Goal: Task Accomplishment & Management: Manage account settings

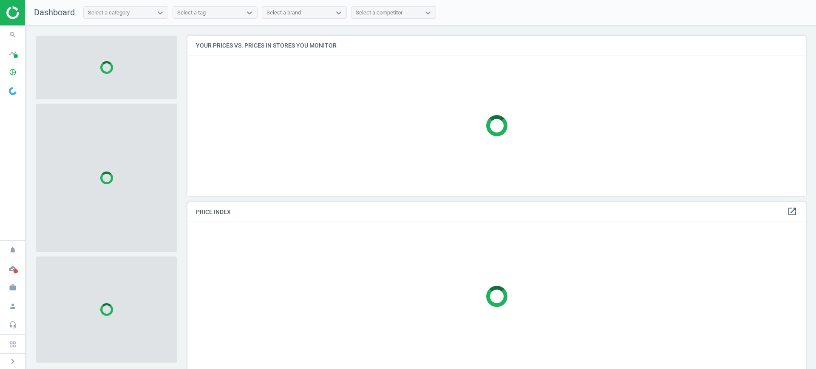
scroll to position [4, 4]
click at [7, 285] on icon "work" at bounding box center [13, 288] width 16 height 16
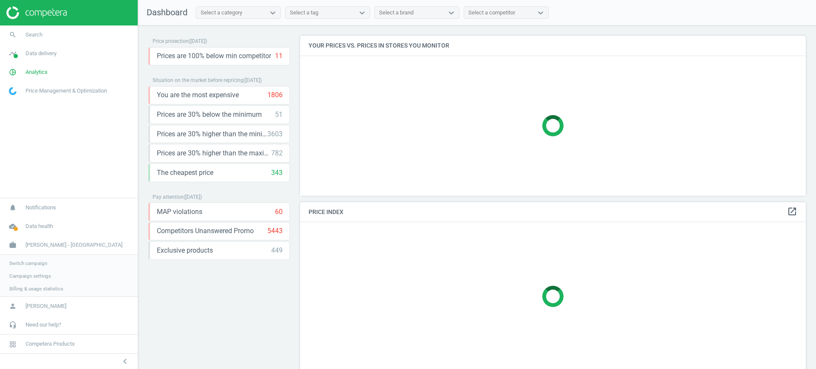
scroll to position [176, 514]
click at [18, 259] on span "Switch campaign" at bounding box center [28, 262] width 38 height 7
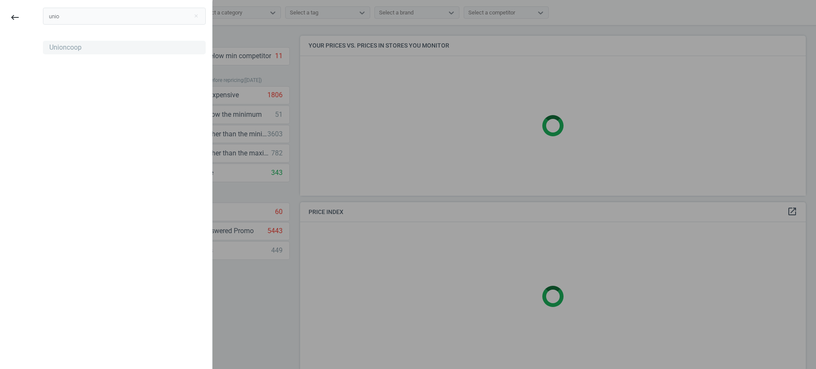
type input "unio"
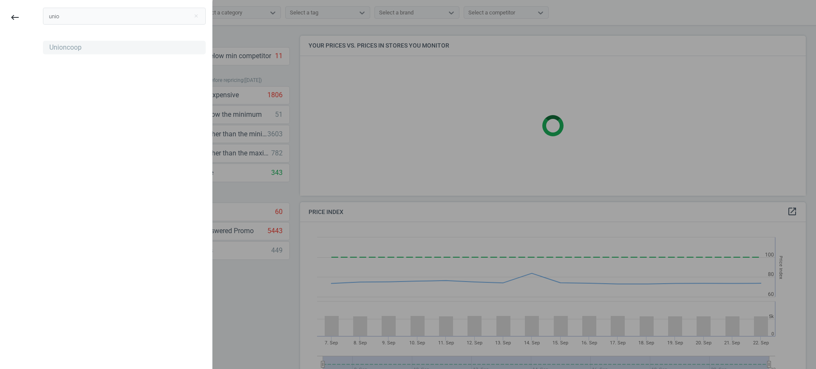
click at [84, 47] on div "Unioncoop" at bounding box center [124, 48] width 163 height 14
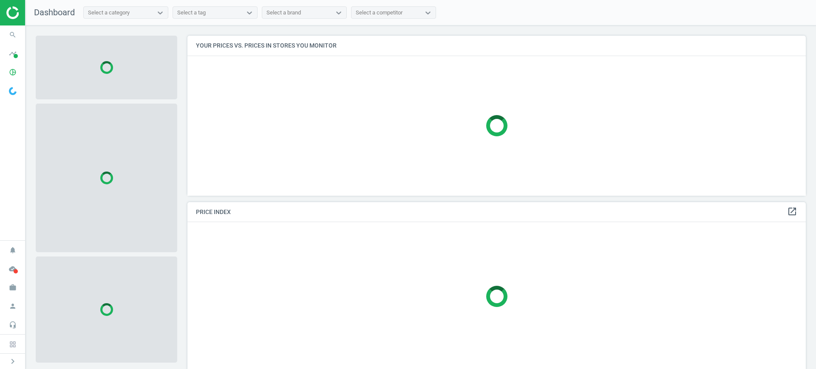
scroll to position [176, 627]
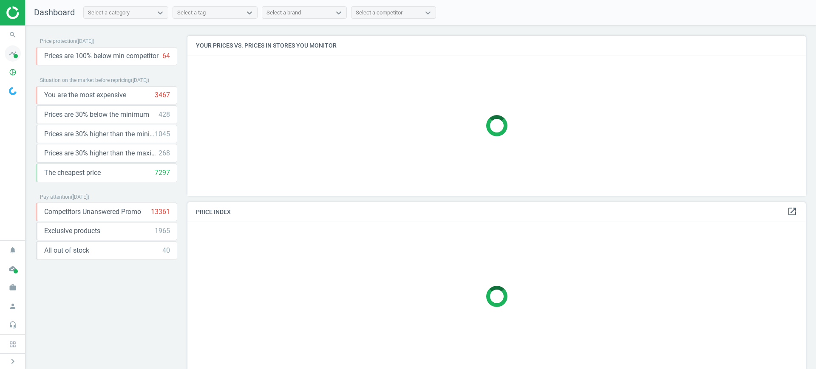
click at [22, 53] on span "timeline" at bounding box center [13, 53] width 26 height 19
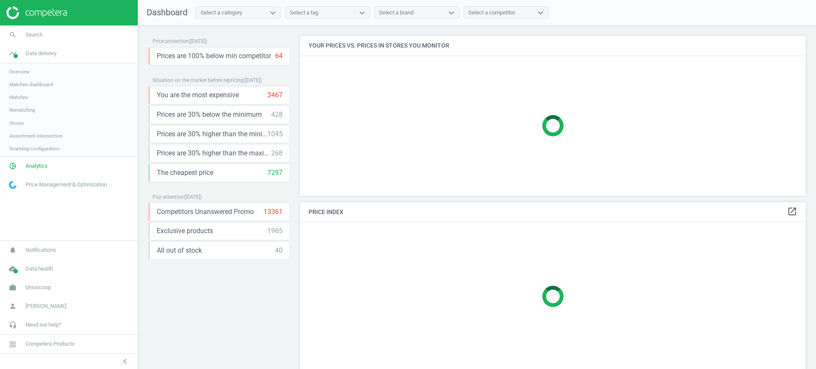
scroll to position [176, 514]
click at [24, 119] on link "Stores" at bounding box center [69, 123] width 138 height 13
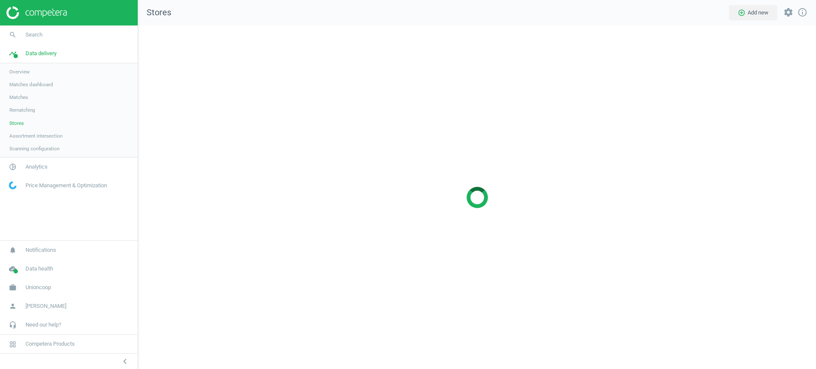
scroll to position [361, 695]
click at [814, 137] on div at bounding box center [477, 198] width 678 height 344
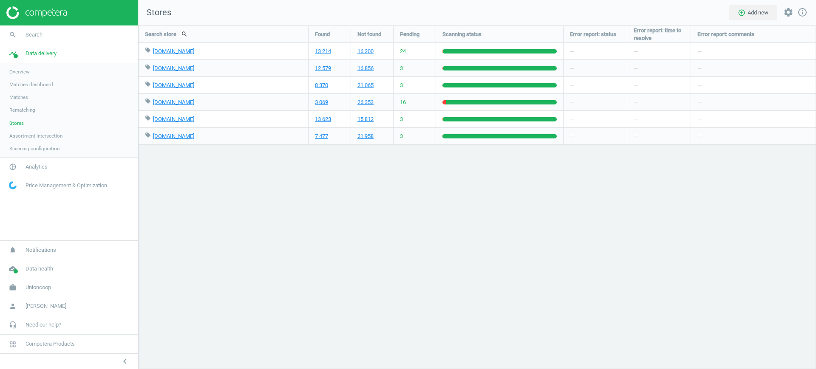
click at [801, 209] on div "Search store search Found Not found Pending Scanning status Error report: statu…" at bounding box center [477, 198] width 678 height 344
click at [28, 98] on link "Matches" at bounding box center [69, 97] width 138 height 13
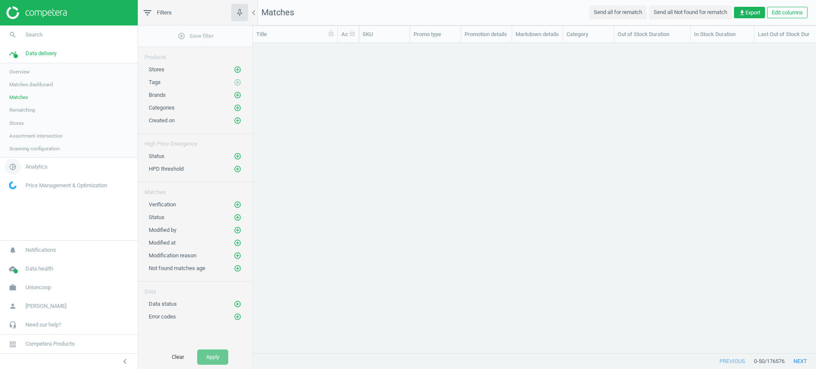
scroll to position [294, 555]
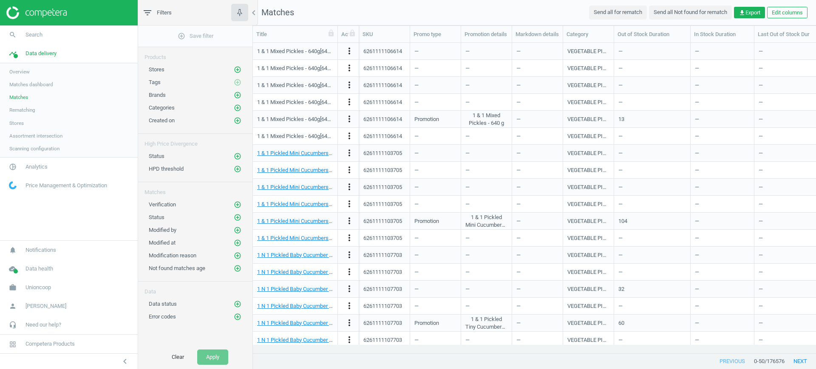
click at [31, 164] on span "Analytics" at bounding box center [37, 167] width 22 height 8
click at [24, 102] on span "Products" at bounding box center [19, 103] width 20 height 7
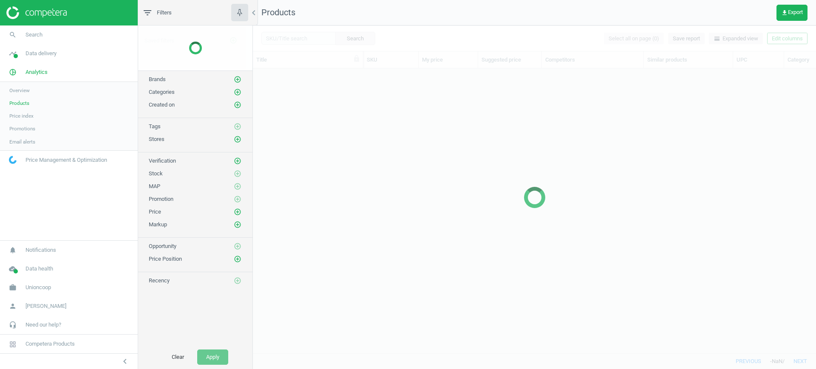
scroll to position [269, 555]
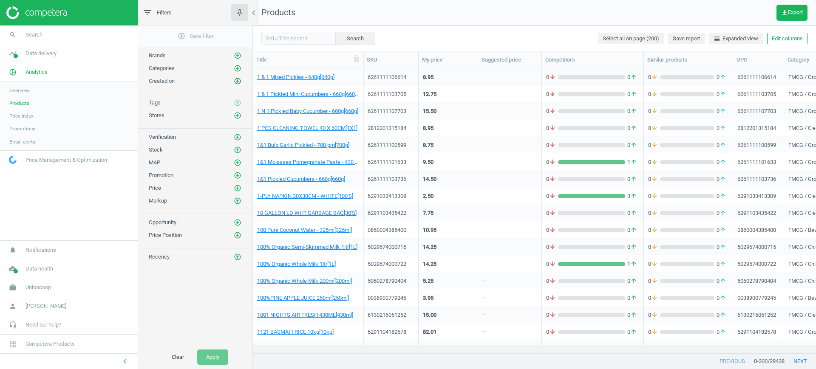
click at [238, 82] on icon "add_circle_outline" at bounding box center [238, 81] width 8 height 8
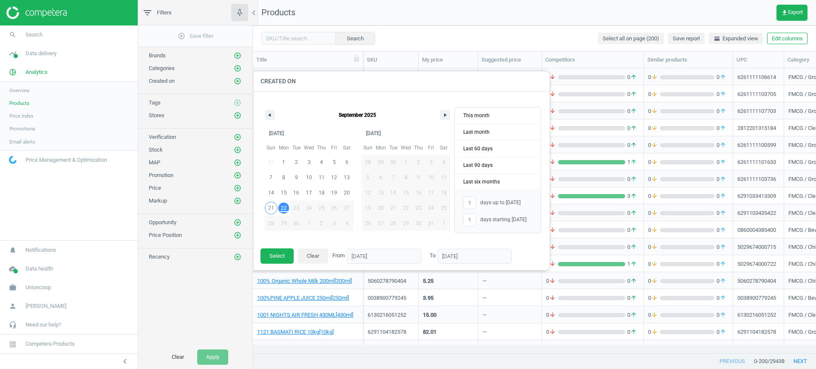
click at [273, 207] on span "21" at bounding box center [271, 208] width 6 height 15
type input "-"
type input "21/09/2025"
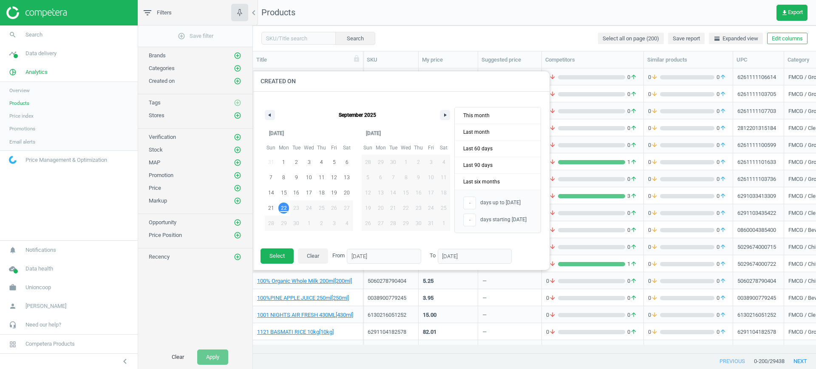
click at [287, 213] on span "22" at bounding box center [284, 208] width 13 height 11
type input "2"
type input "22/09/2025"
drag, startPoint x: 280, startPoint y: 268, endPoint x: 285, endPoint y: 262, distance: 7.8
click at [280, 267] on footer "Select Clear From 21/09/2025 To 22/09/2025" at bounding box center [401, 259] width 298 height 22
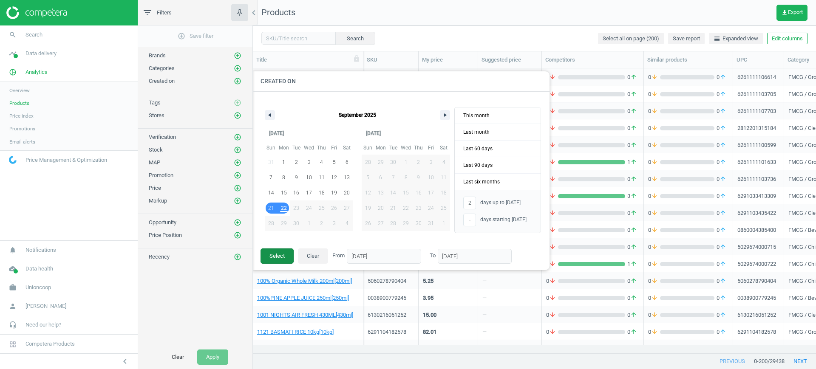
click at [286, 258] on button "Select" at bounding box center [277, 256] width 33 height 15
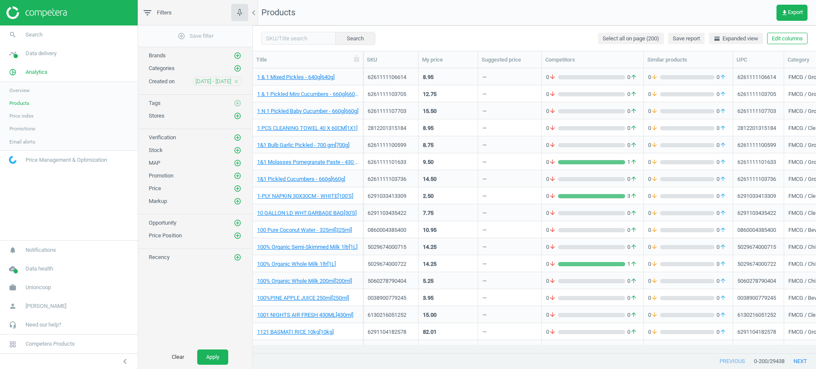
click at [225, 349] on div "Clear Apply" at bounding box center [195, 358] width 114 height 24
click at [226, 350] on button "Apply" at bounding box center [212, 357] width 31 height 15
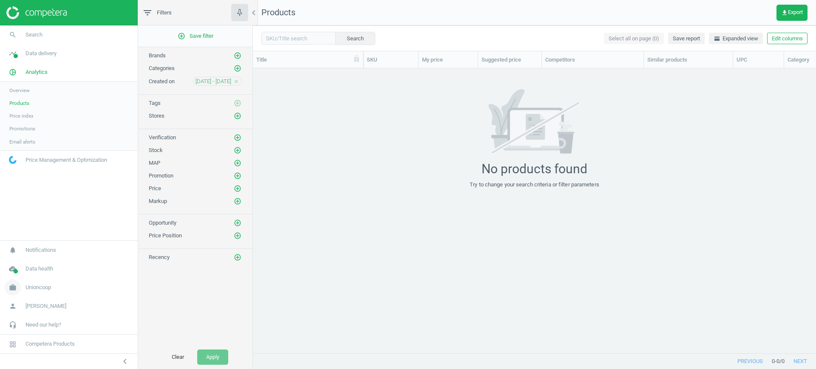
click at [39, 286] on span "Unioncoop" at bounding box center [39, 288] width 26 height 8
click at [31, 273] on span "Campaign settings" at bounding box center [30, 275] width 42 height 7
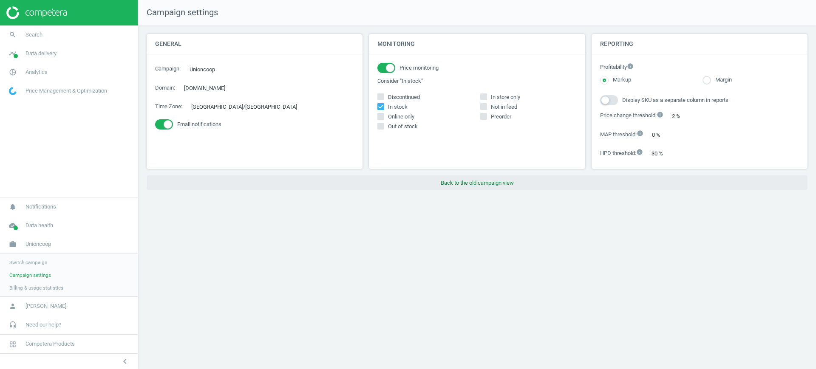
click at [494, 182] on button "Back to the old campaign view" at bounding box center [477, 183] width 661 height 15
click at [816, 211] on div "Campaign settings General Campaign : Unioncoop edit Domain : unioncoop.ae edit …" at bounding box center [477, 184] width 678 height 369
click at [486, 187] on button "Back to the old campaign view" at bounding box center [477, 183] width 661 height 15
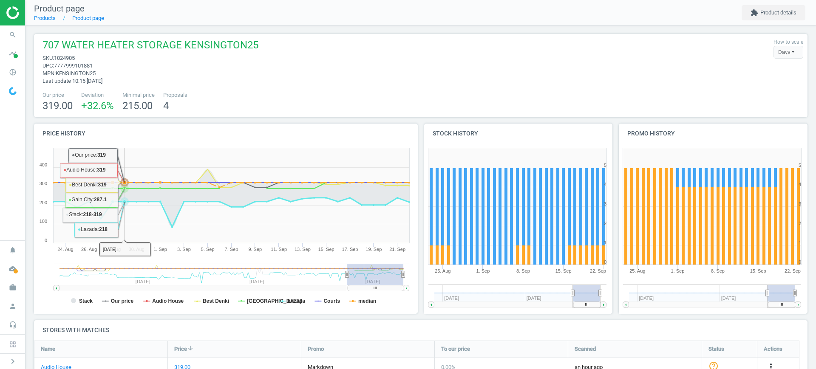
scroll to position [213, 0]
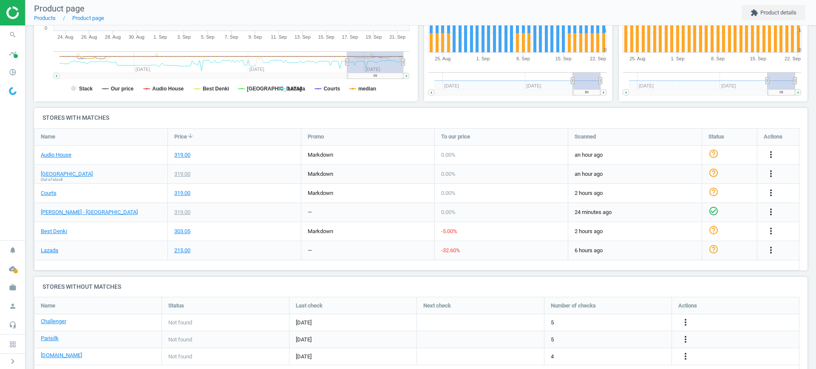
click at [776, 294] on h4 "Stores without matches" at bounding box center [421, 287] width 774 height 20
